Goal: Navigation & Orientation: Find specific page/section

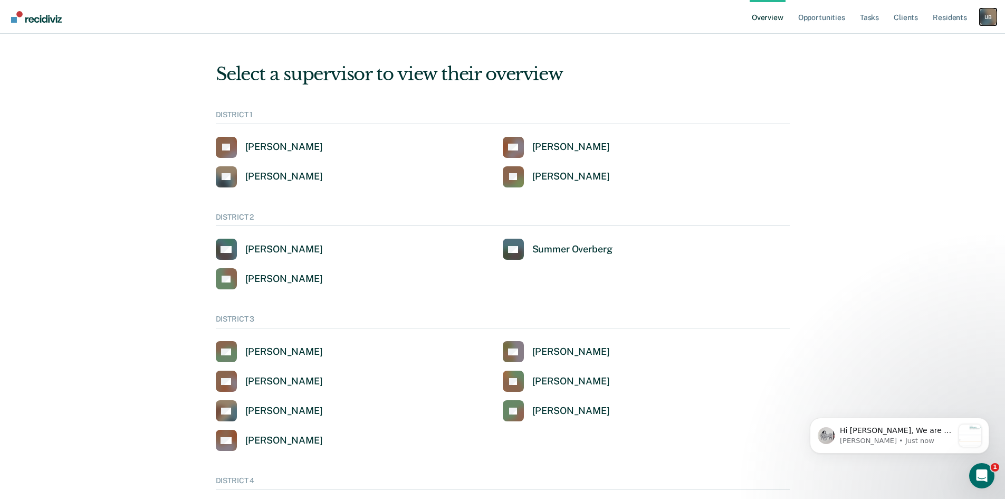
click at [981, 14] on div "U B" at bounding box center [988, 16] width 17 height 17
click at [942, 79] on link "Go to Operations" at bounding box center [943, 81] width 90 height 9
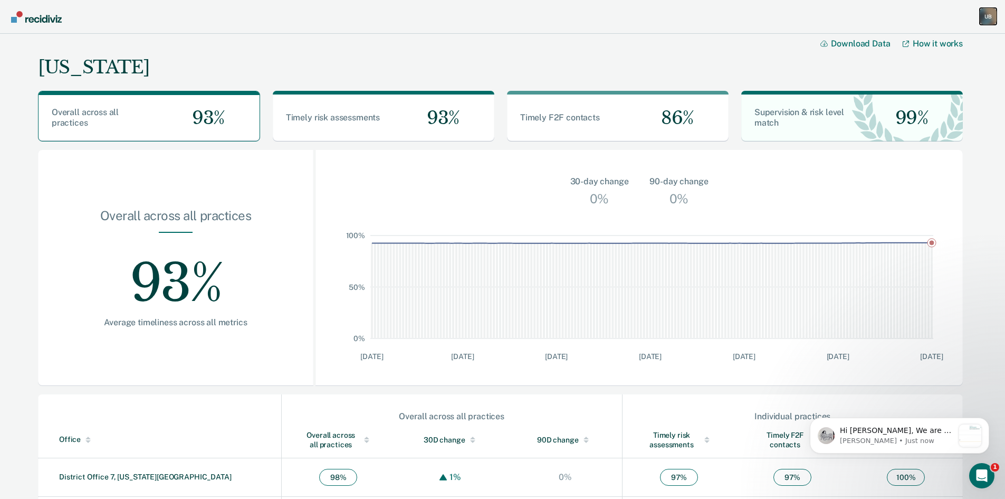
click at [984, 16] on div "U B" at bounding box center [988, 16] width 17 height 17
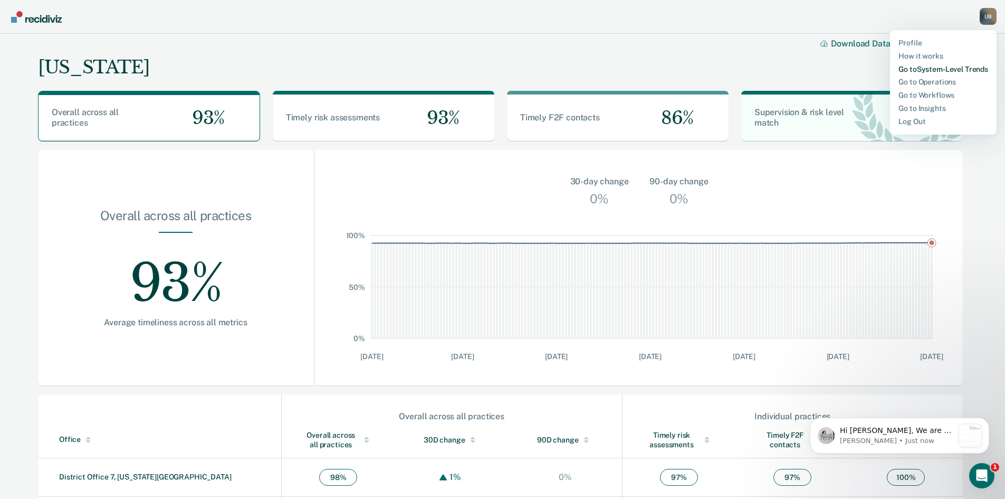
click at [936, 69] on link "Go to System-Level Trends" at bounding box center [943, 69] width 90 height 9
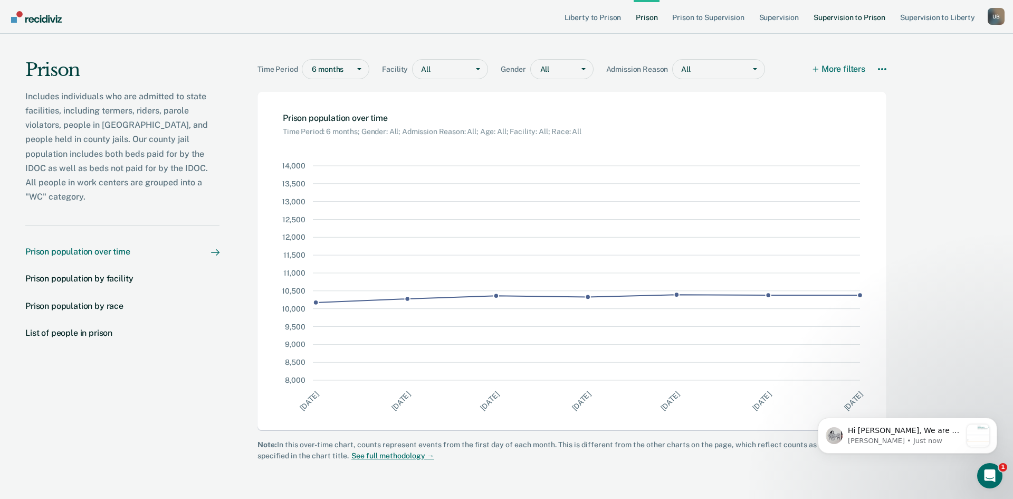
click at [828, 15] on link "Supervision to Prison" at bounding box center [849, 17] width 76 height 34
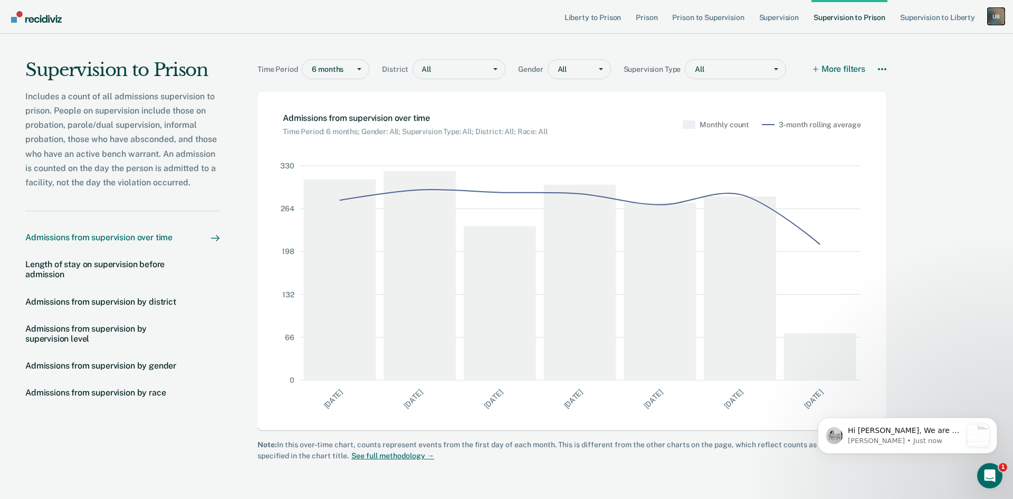
click at [994, 19] on div "U B" at bounding box center [996, 16] width 17 height 17
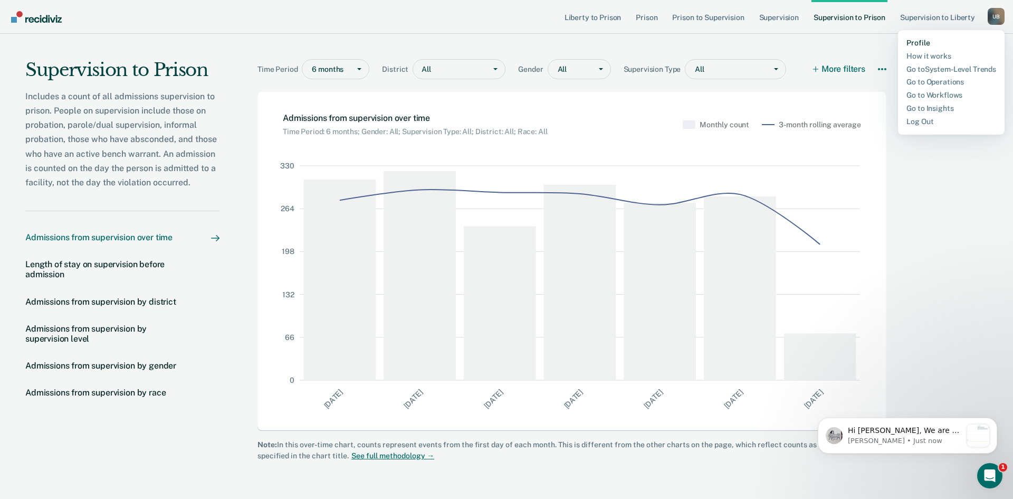
click at [915, 44] on link "Profile" at bounding box center [951, 43] width 90 height 9
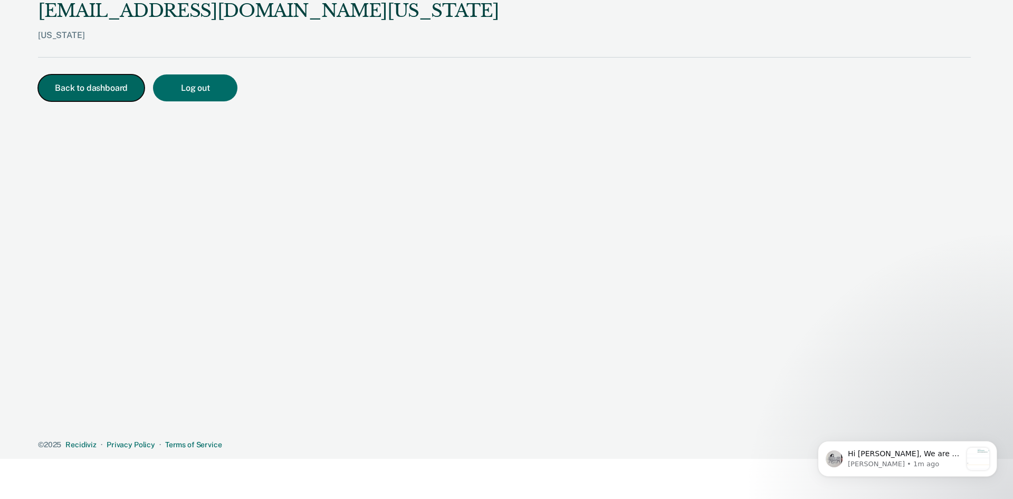
click at [66, 91] on button "Back to dashboard" at bounding box center [91, 87] width 107 height 27
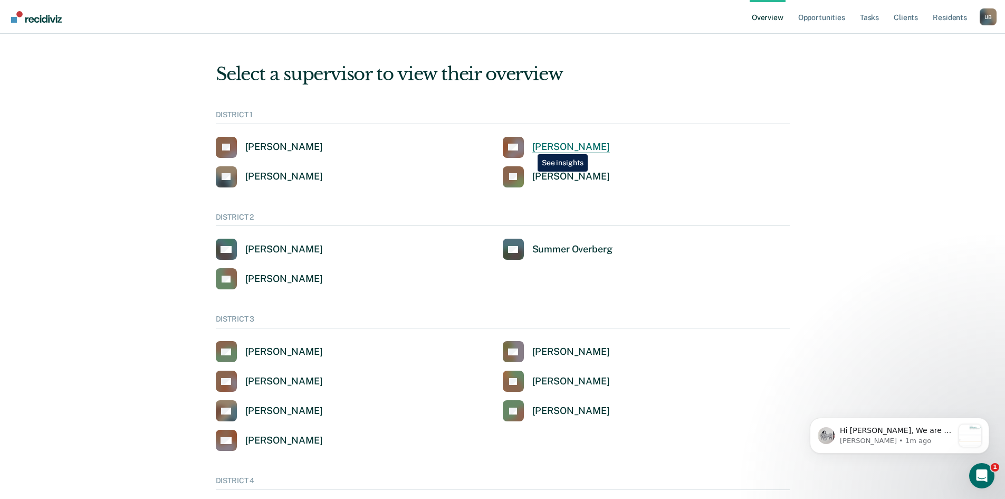
click at [530, 146] on link "CB Clinton Blettner" at bounding box center [556, 147] width 107 height 21
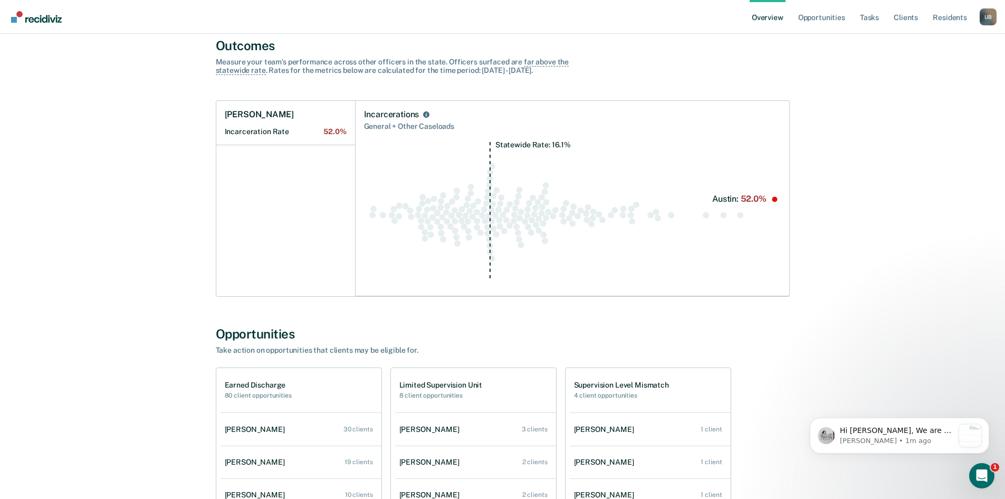
scroll to position [369, 0]
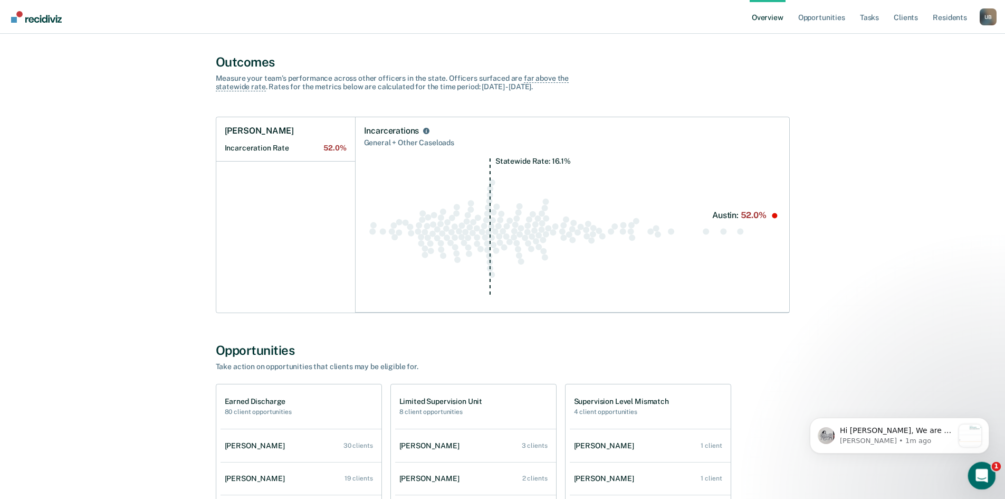
click at [980, 469] on icon "Open Intercom Messenger" at bounding box center [980, 473] width 17 height 17
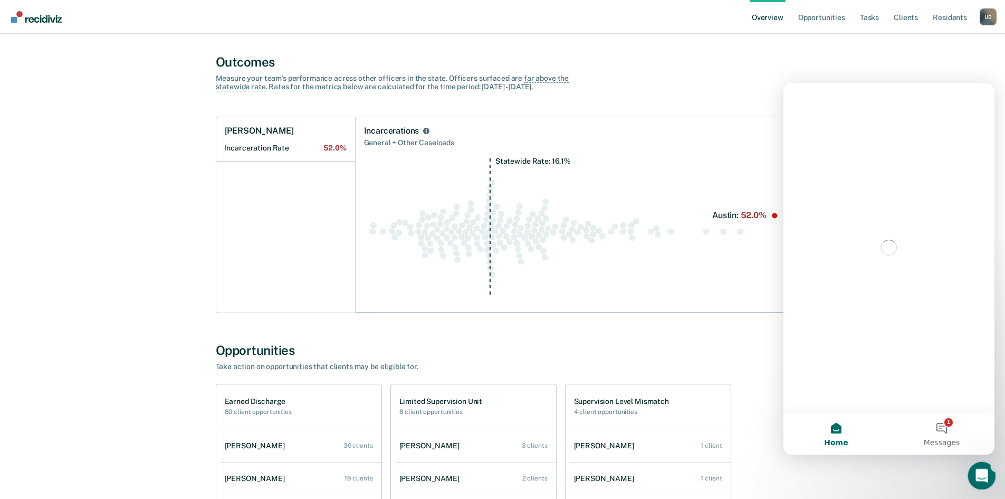
scroll to position [0, 0]
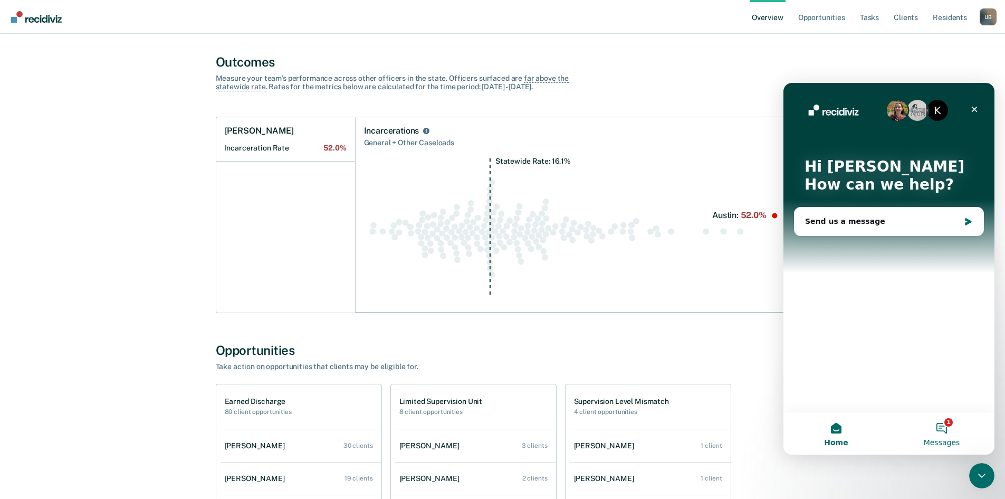
click at [945, 428] on button "1 Messages" at bounding box center [942, 433] width 106 height 42
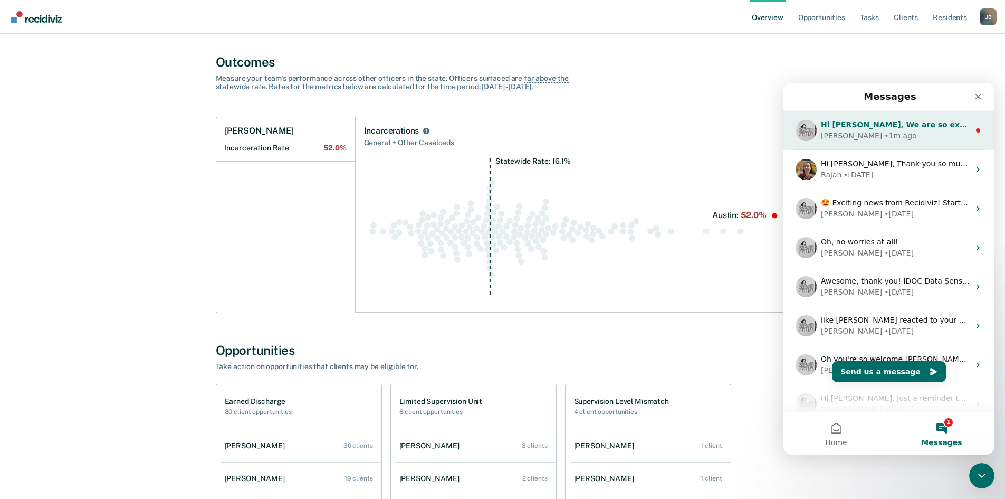
click at [882, 136] on div "Kim • 1m ago" at bounding box center [895, 135] width 149 height 11
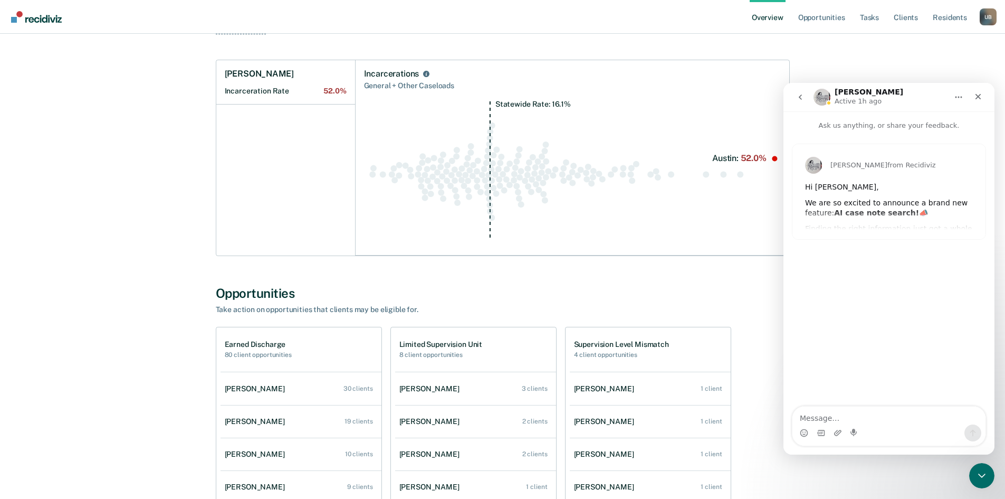
scroll to position [422, 0]
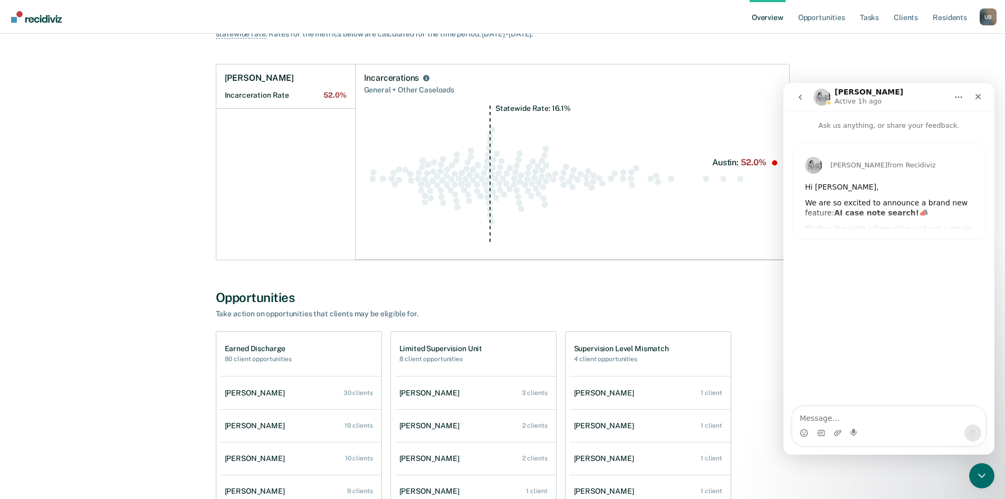
click at [962, 210] on div "Kim from Recidiviz Hi Brian, We are so excited to announce a brand new feature:…" at bounding box center [888, 191] width 193 height 95
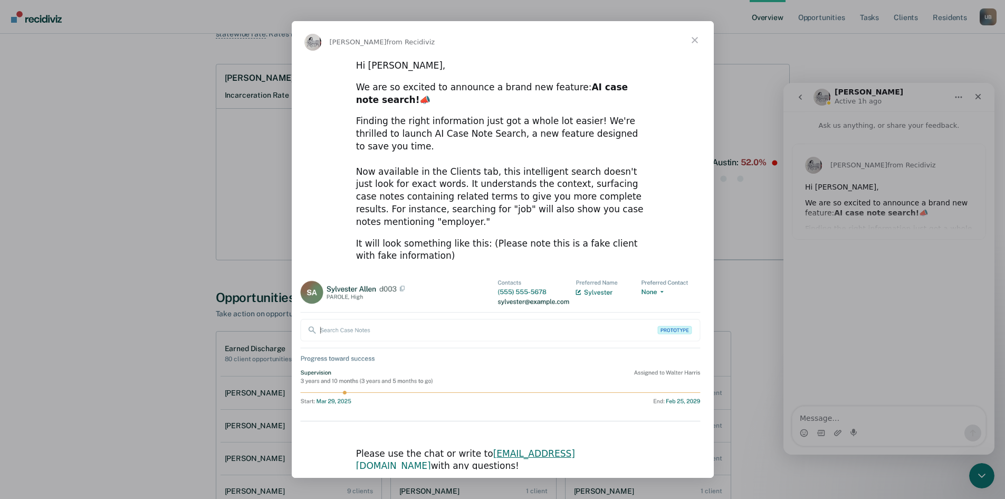
scroll to position [0, 0]
click at [695, 52] on span "Close" at bounding box center [695, 40] width 38 height 38
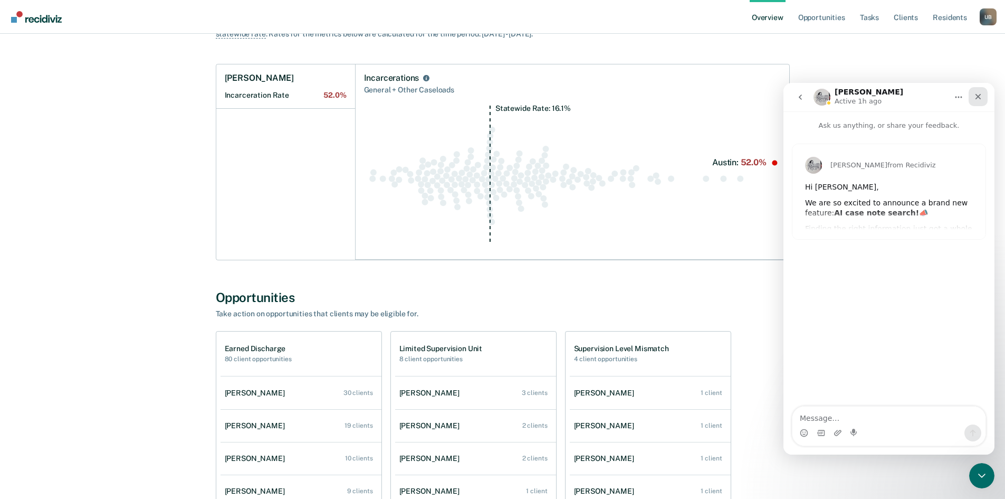
click at [979, 96] on icon "Close" at bounding box center [978, 97] width 6 height 6
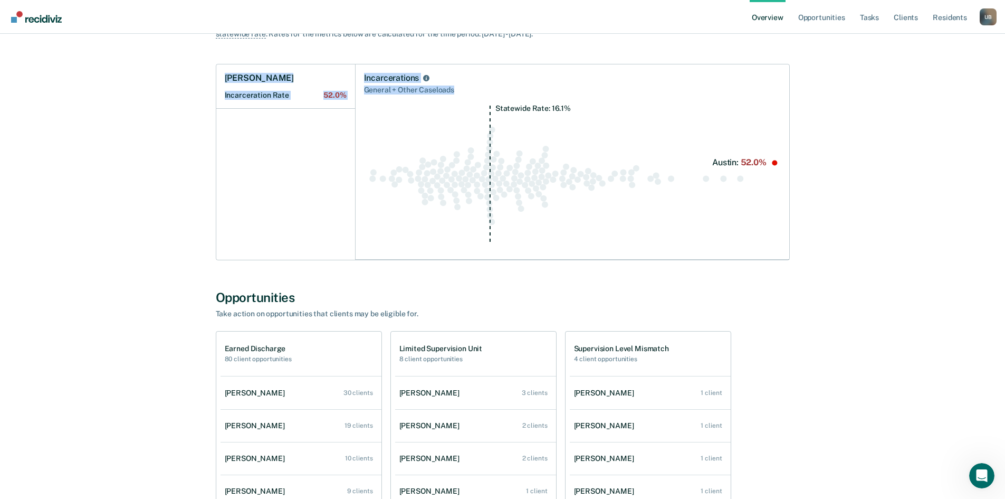
drag, startPoint x: 191, startPoint y: 54, endPoint x: 787, endPoint y: 269, distance: 632.9
click at [787, 269] on div "All Supervisors / Clinton Blettner Clinton Blettner Overview District : 1 Team …" at bounding box center [502, 235] width 633 height 1222
drag, startPoint x: 696, startPoint y: 218, endPoint x: 875, endPoint y: 178, distance: 182.8
click at [875, 178] on div "All Supervisors / Clinton Blettner Clinton Blettner Overview District : 1 Team …" at bounding box center [503, 235] width 980 height 1222
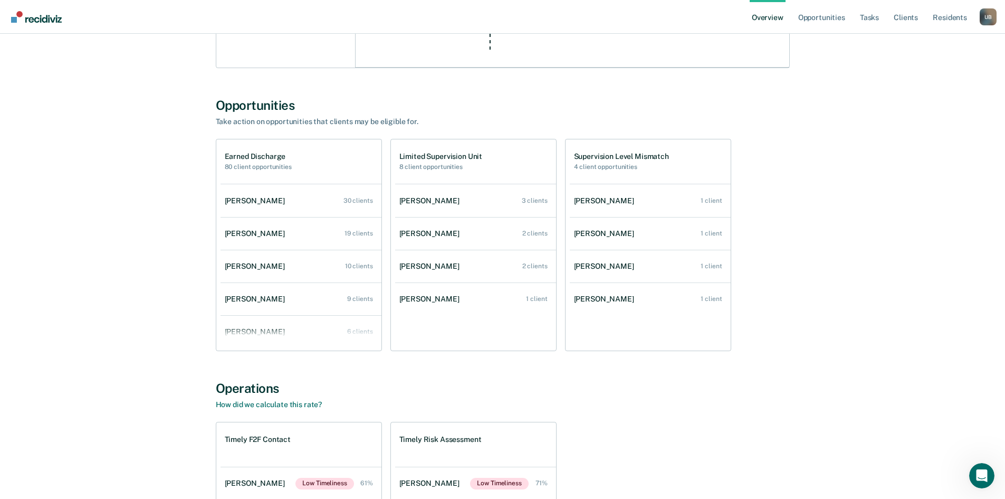
scroll to position [593, 0]
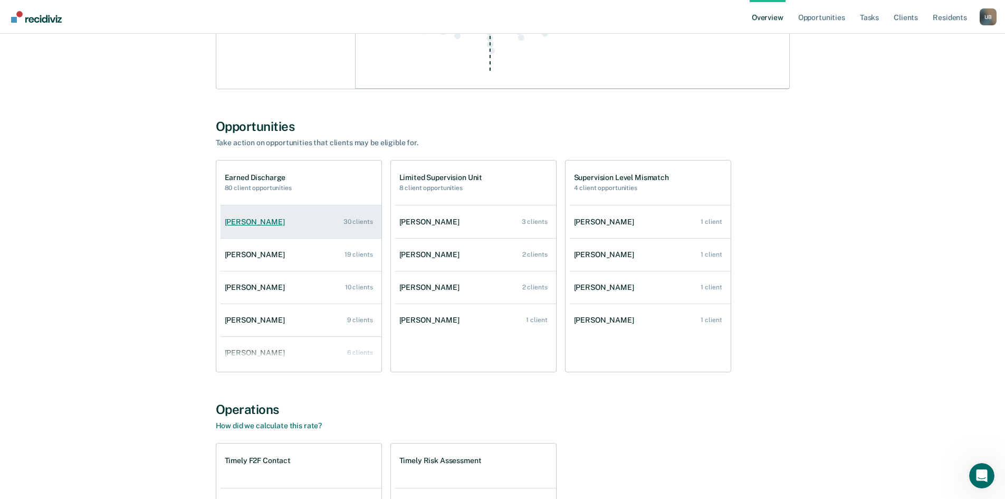
click at [263, 218] on div "Shayla Walton" at bounding box center [257, 221] width 64 height 9
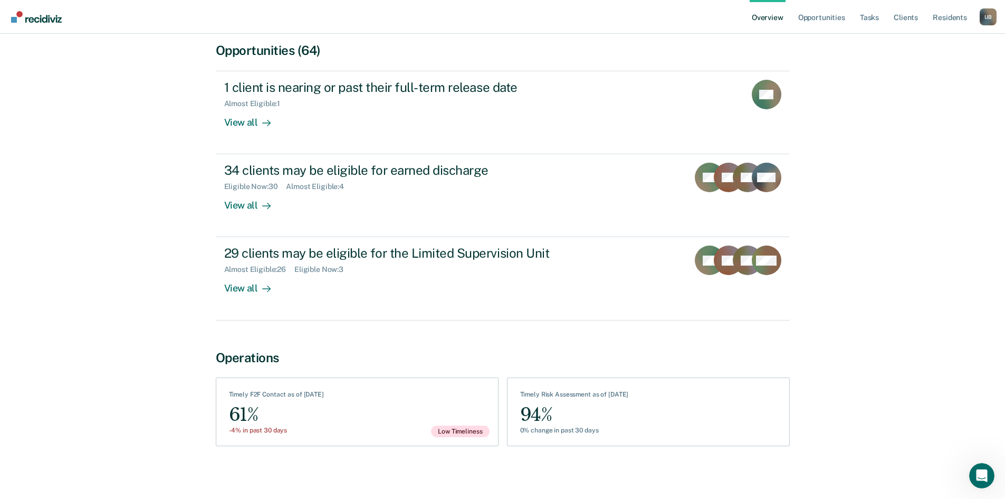
scroll to position [238, 0]
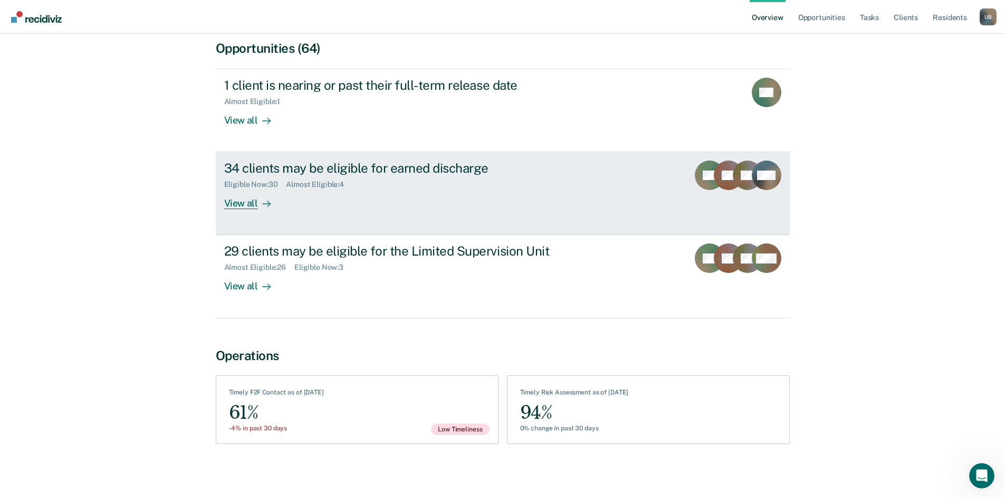
click at [240, 204] on div "View all" at bounding box center [253, 199] width 59 height 21
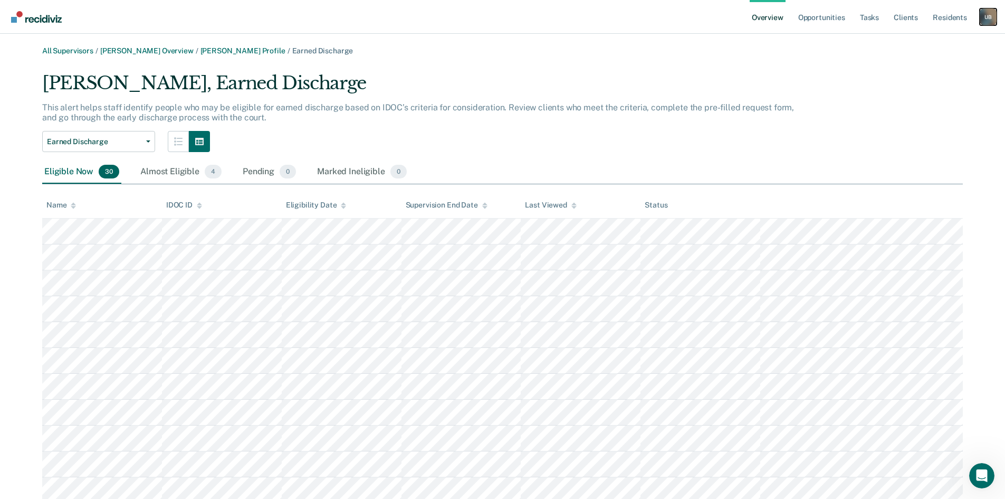
click at [988, 13] on div "U B" at bounding box center [988, 16] width 17 height 17
click at [917, 95] on link "Log Out" at bounding box center [943, 94] width 90 height 9
